Goal: Task Accomplishment & Management: Manage account settings

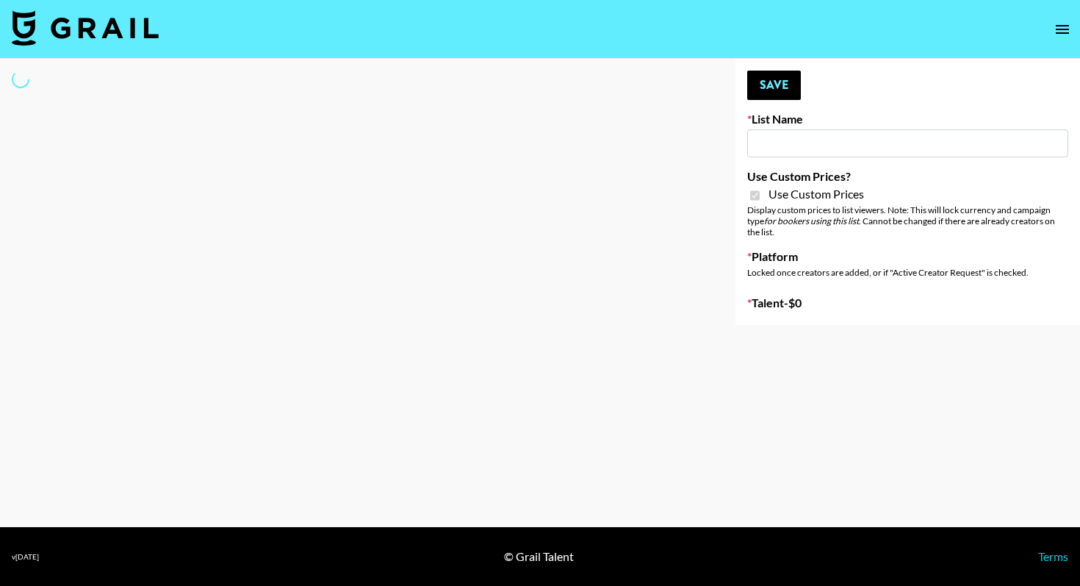
type input "dde"
checkbox input "true"
select select "Brand"
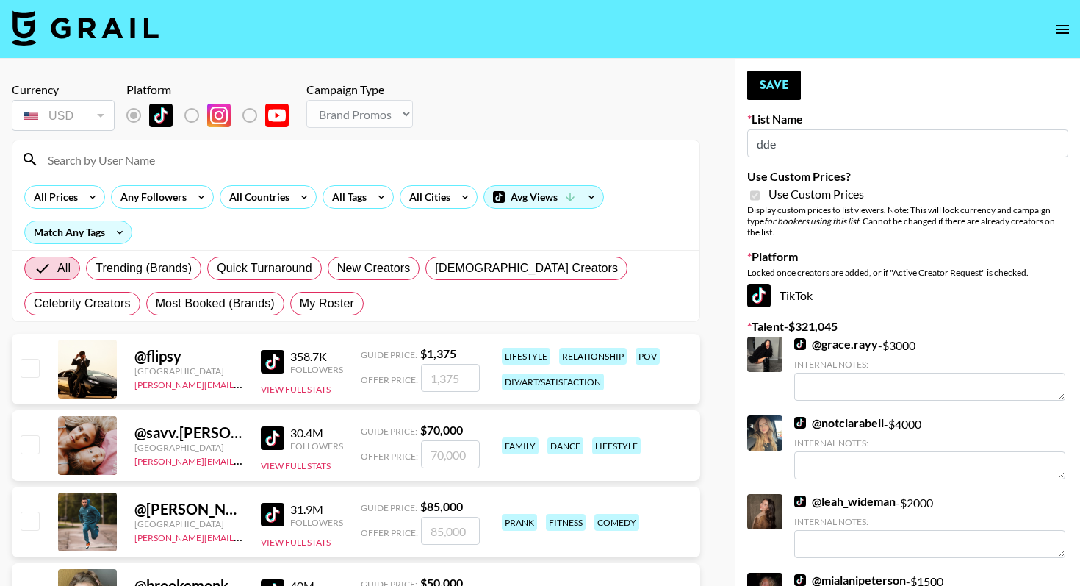
click at [179, 166] on input at bounding box center [365, 160] width 652 height 24
type input "lily.k.d"
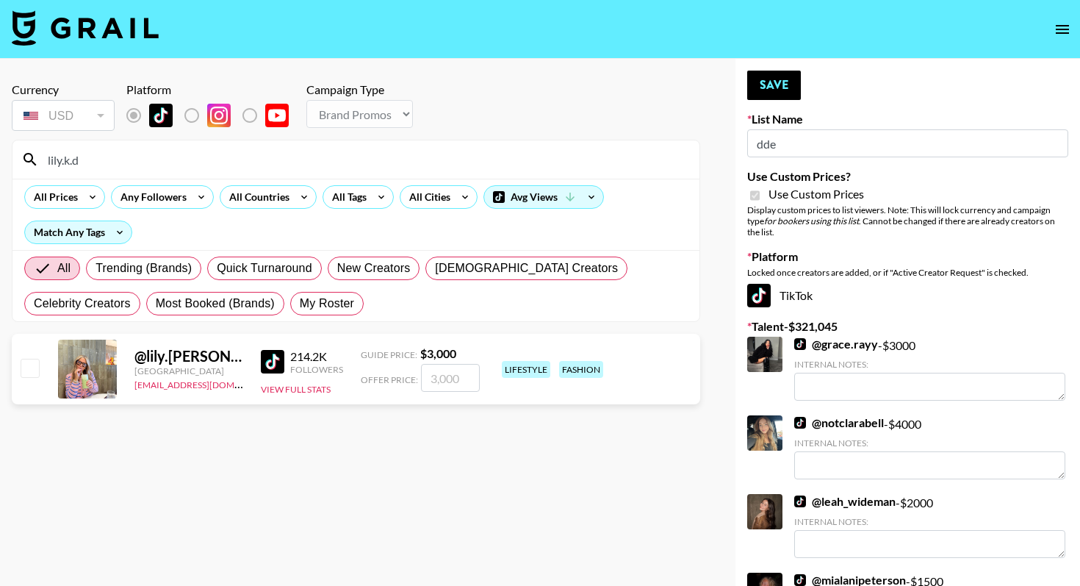
click at [37, 363] on input "checkbox" at bounding box center [30, 368] width 18 height 18
checkbox input "true"
type input "3000"
drag, startPoint x: 110, startPoint y: 165, endPoint x: 41, endPoint y: 166, distance: 68.4
click at [41, 166] on input "lily.k.d" at bounding box center [365, 160] width 652 height 24
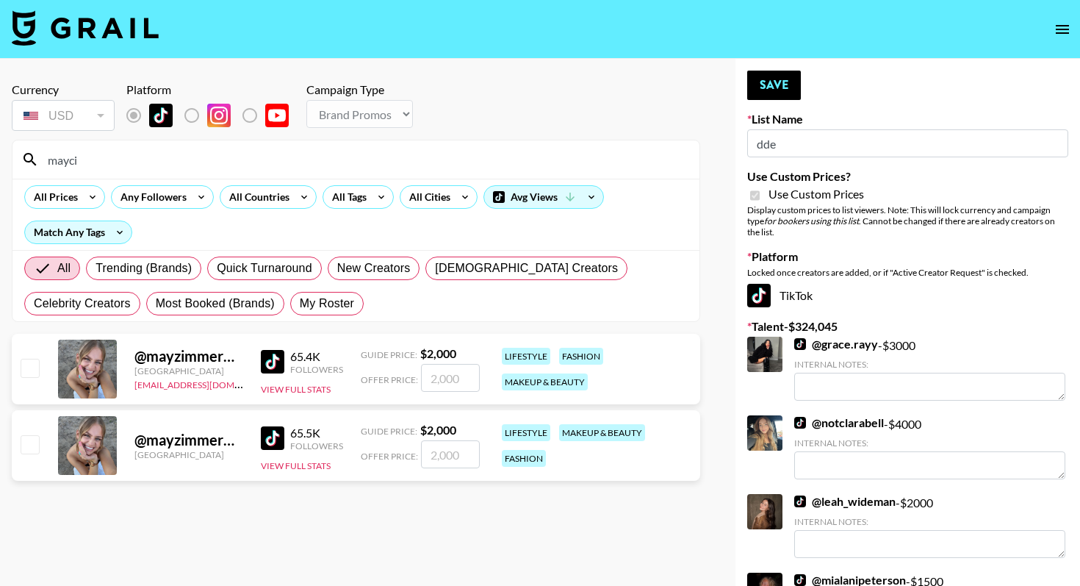
type input "mayci"
click at [26, 362] on input "checkbox" at bounding box center [30, 368] width 18 height 18
checkbox input "true"
type input "2000"
drag, startPoint x: 118, startPoint y: 159, endPoint x: 12, endPoint y: 159, distance: 105.8
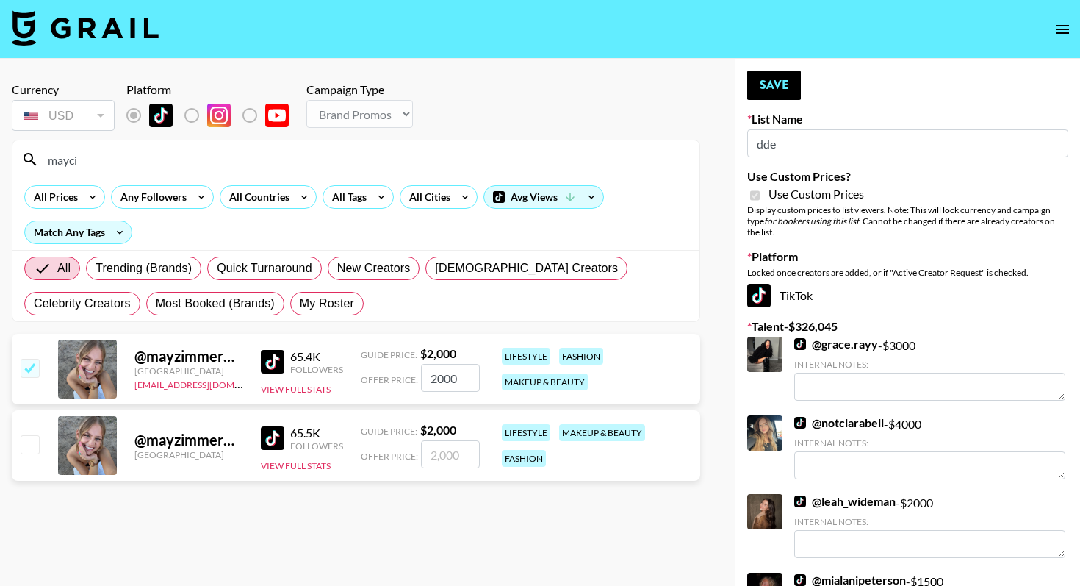
click at [12, 159] on section "mayci All Prices Any Followers All Countries All Tags All Cities Avg Views Matc…" at bounding box center [356, 231] width 689 height 182
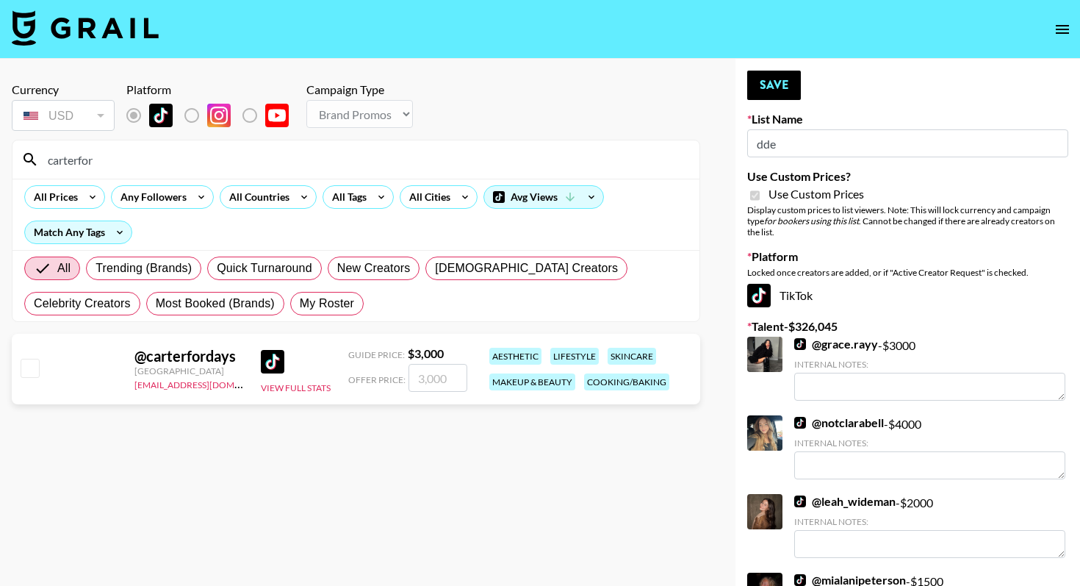
type input "carterfor"
click at [33, 371] on input "checkbox" at bounding box center [30, 368] width 18 height 18
checkbox input "true"
type input "3000"
click at [784, 93] on button "Save" at bounding box center [774, 85] width 54 height 29
